Goal: Information Seeking & Learning: Learn about a topic

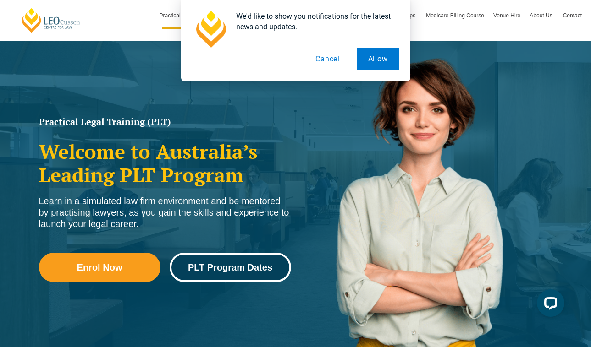
click at [266, 266] on span "PLT Program Dates" at bounding box center [230, 267] width 84 height 9
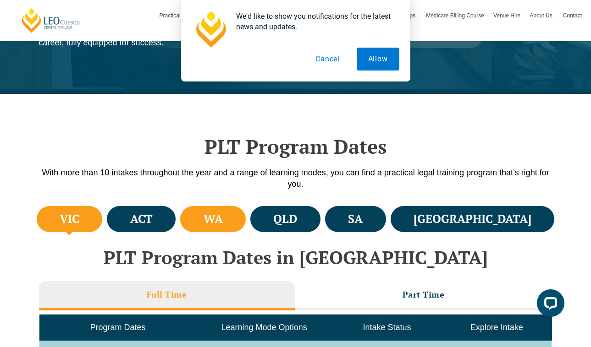
click at [223, 222] on h4 "WA" at bounding box center [213, 219] width 19 height 15
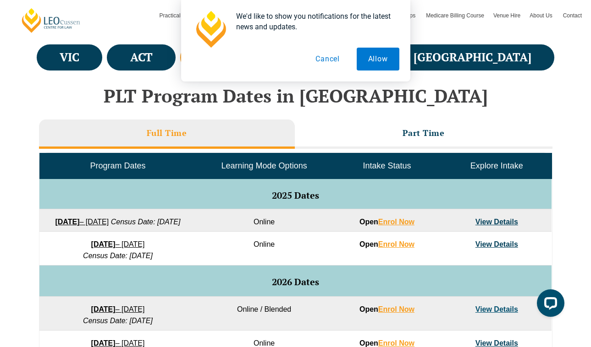
scroll to position [343, 0]
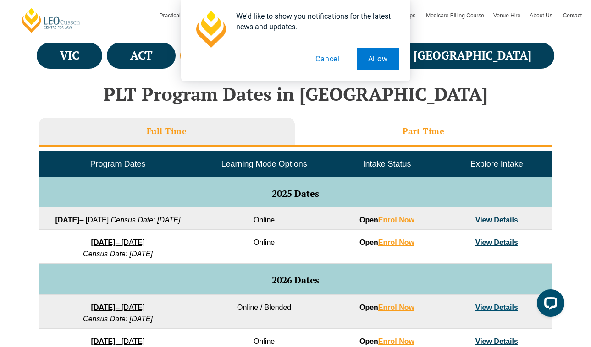
click at [393, 133] on li "Part Time" at bounding box center [424, 132] width 258 height 29
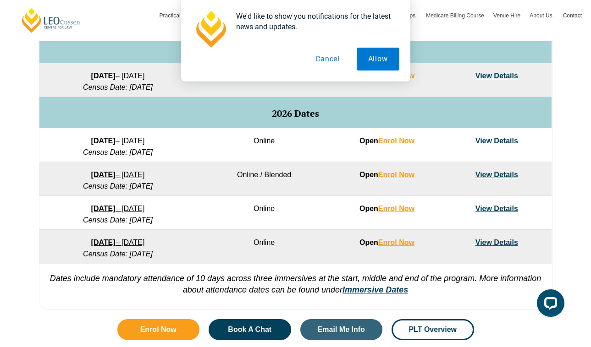
scroll to position [490, 0]
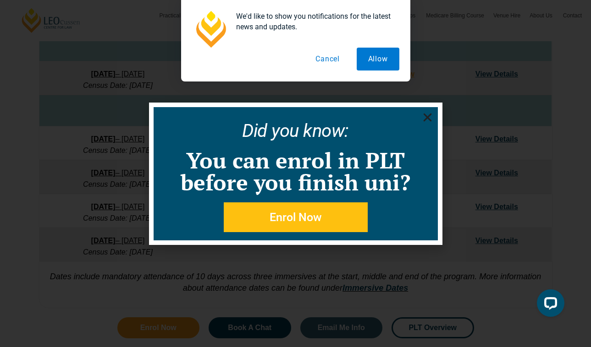
click at [424, 116] on icon "Close" at bounding box center [427, 117] width 11 height 11
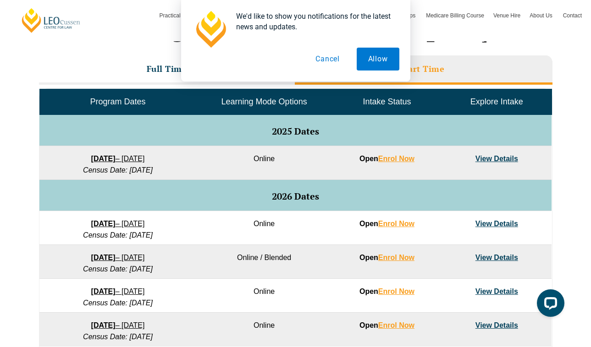
scroll to position [404, 0]
